Goal: Task Accomplishment & Management: Manage account settings

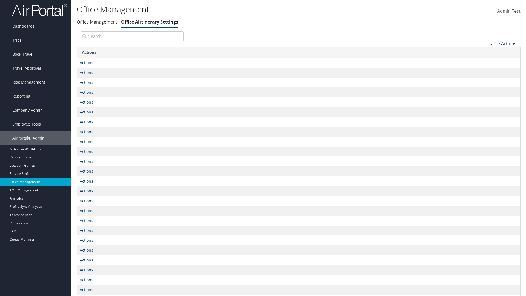
click at [502, 43] on link "Table Actions" at bounding box center [503, 44] width 28 height 6
click at [484, 61] on link "Page Length" at bounding box center [484, 61] width 72 height 9
click at [484, 62] on link "25" at bounding box center [484, 61] width 72 height 9
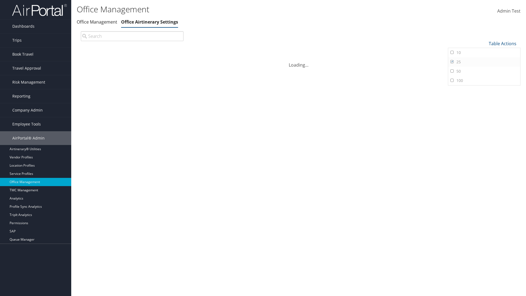
scroll to position [18, 0]
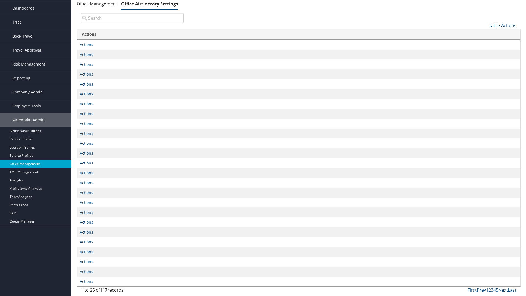
click at [502, 28] on link "Table Actions" at bounding box center [503, 25] width 28 height 6
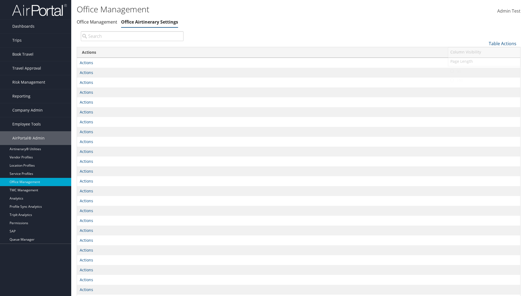
click at [484, 71] on link "50" at bounding box center [484, 71] width 72 height 9
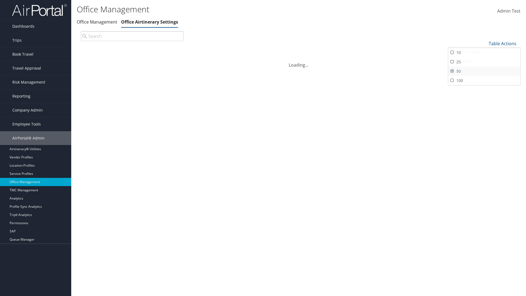
scroll to position [18, 0]
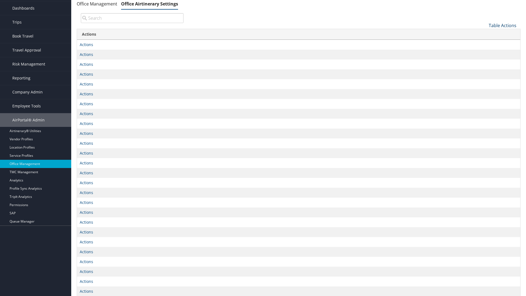
click at [502, 28] on link "Table Actions" at bounding box center [503, 25] width 28 height 6
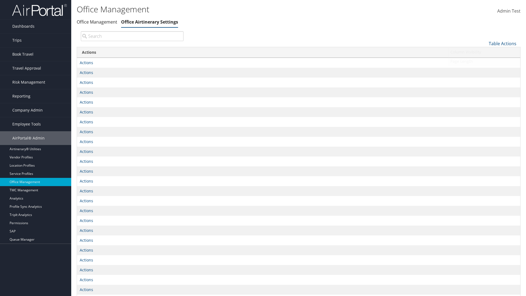
click at [484, 61] on link "Page Length" at bounding box center [484, 61] width 72 height 9
click at [484, 80] on link "100" at bounding box center [484, 80] width 72 height 9
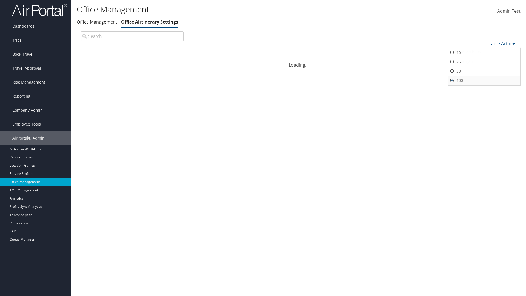
scroll to position [40, 0]
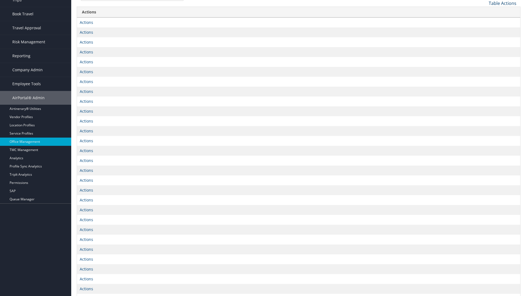
click at [502, 6] on link "Table Actions" at bounding box center [503, 3] width 28 height 6
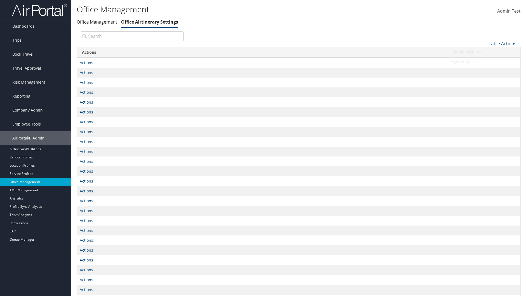
click at [484, 52] on link "Column Visibility" at bounding box center [484, 51] width 72 height 9
